Goal: Navigation & Orientation: Find specific page/section

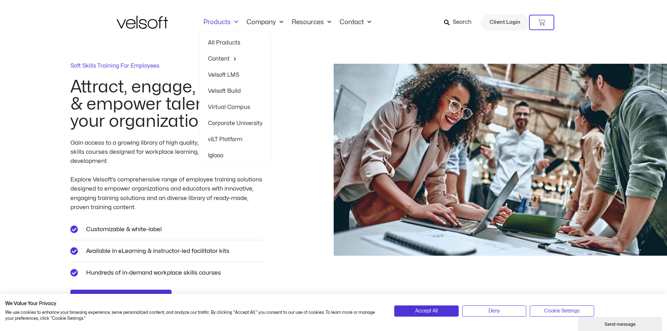
click at [235, 24] on span "Menu" at bounding box center [234, 22] width 7 height 12
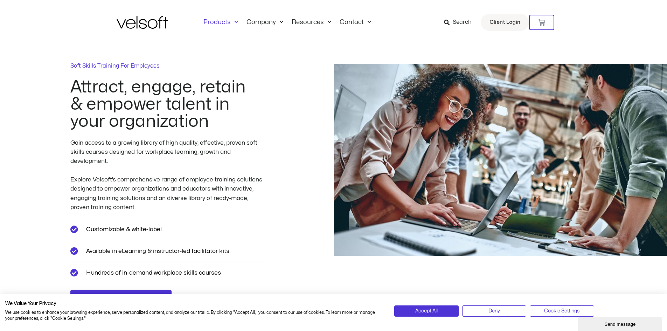
click at [235, 24] on span "Menu" at bounding box center [234, 22] width 7 height 12
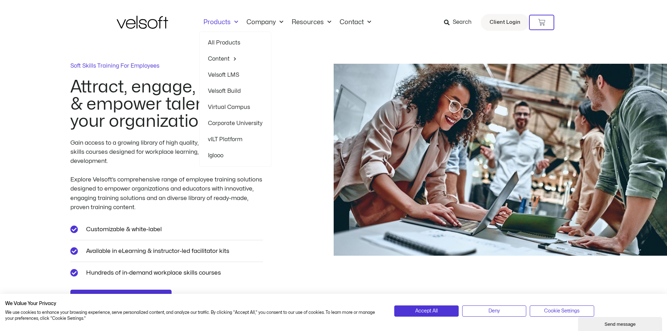
click at [232, 45] on link "All Products" at bounding box center [235, 43] width 55 height 16
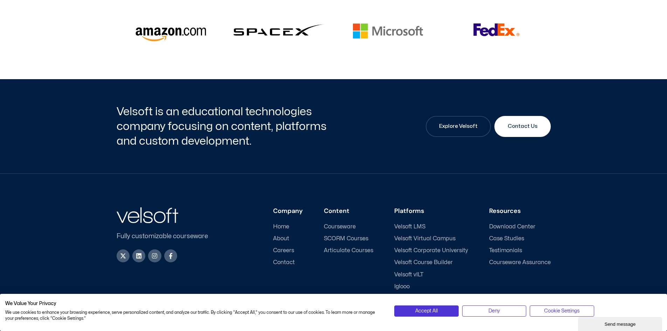
scroll to position [1828, 0]
